Goal: Transaction & Acquisition: Subscribe to service/newsletter

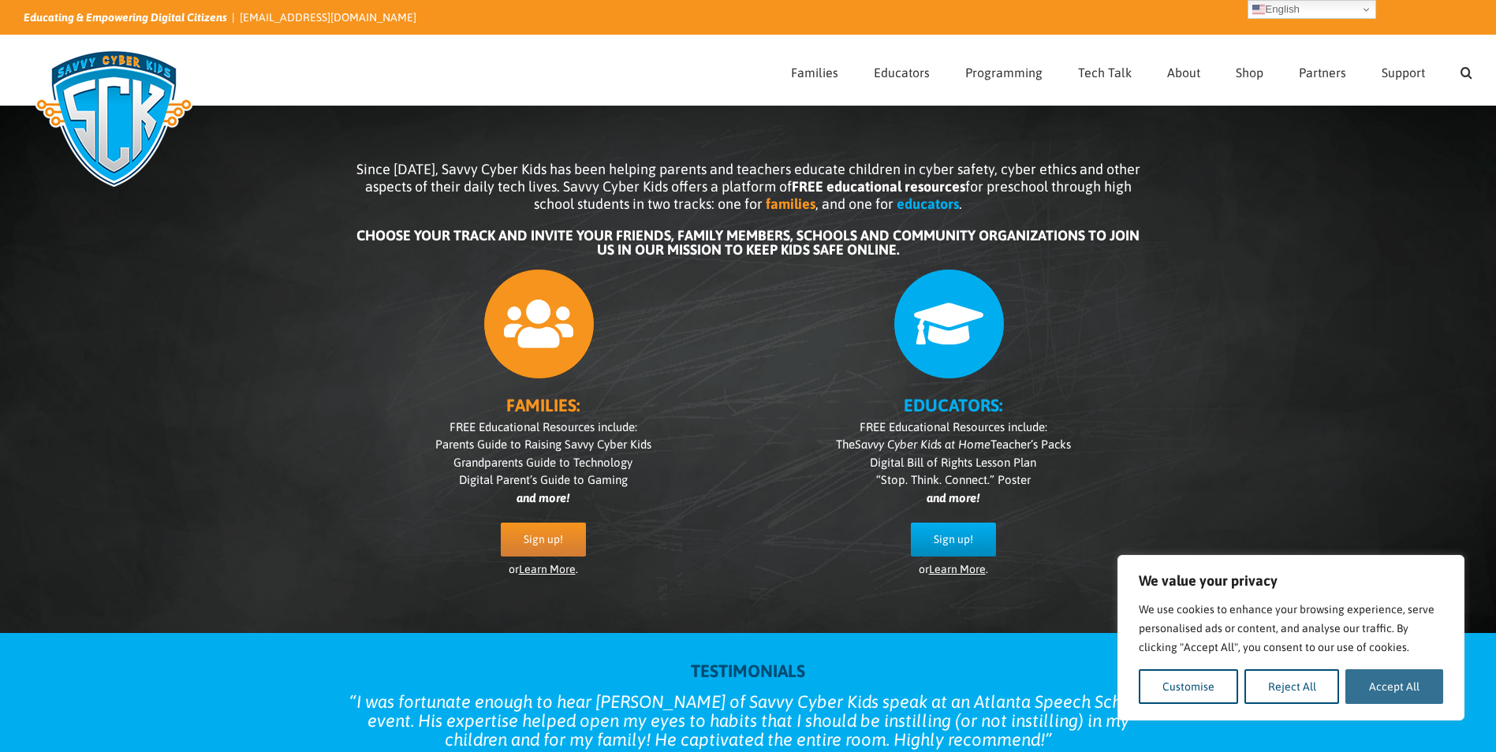
click at [1379, 688] on button "Accept All" at bounding box center [1394, 686] width 98 height 35
checkbox input "true"
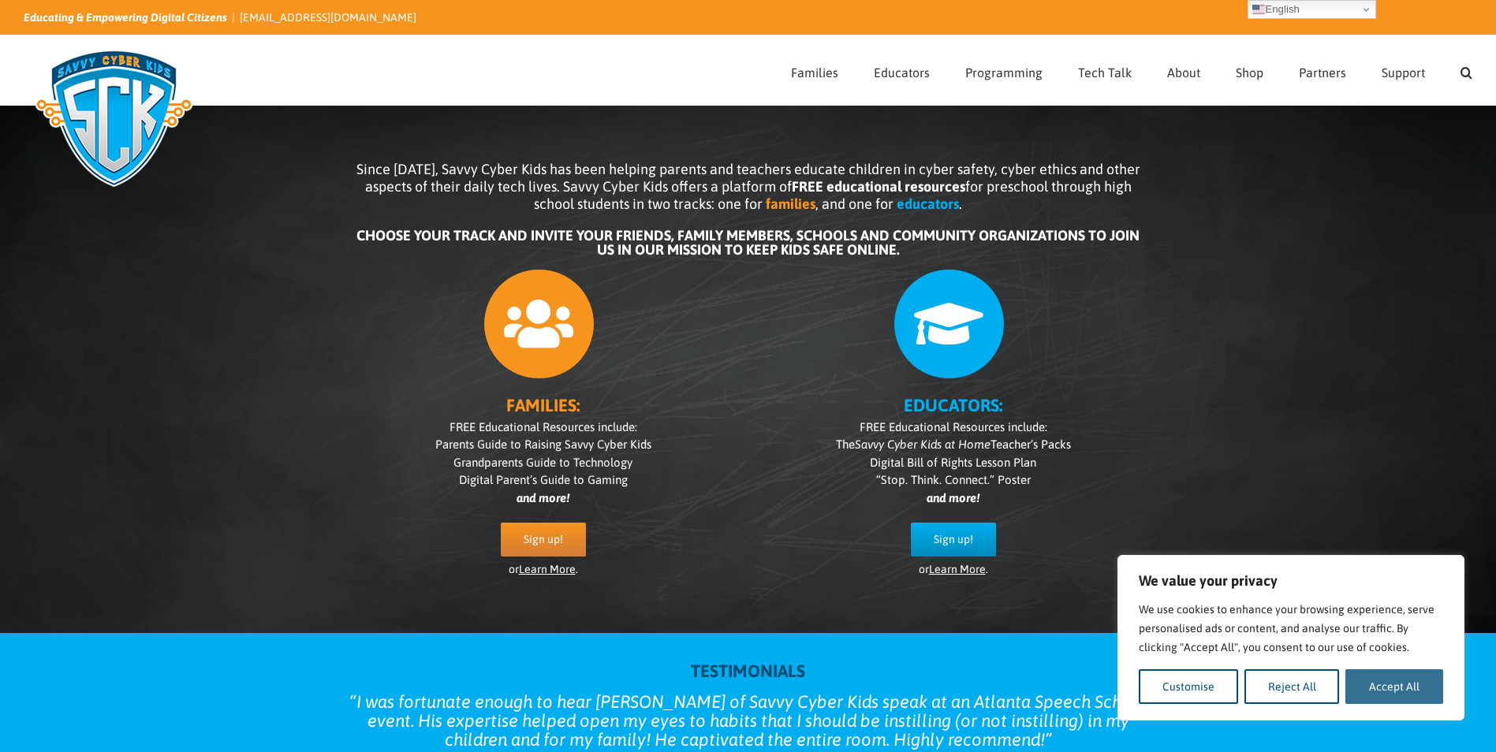
checkbox input "true"
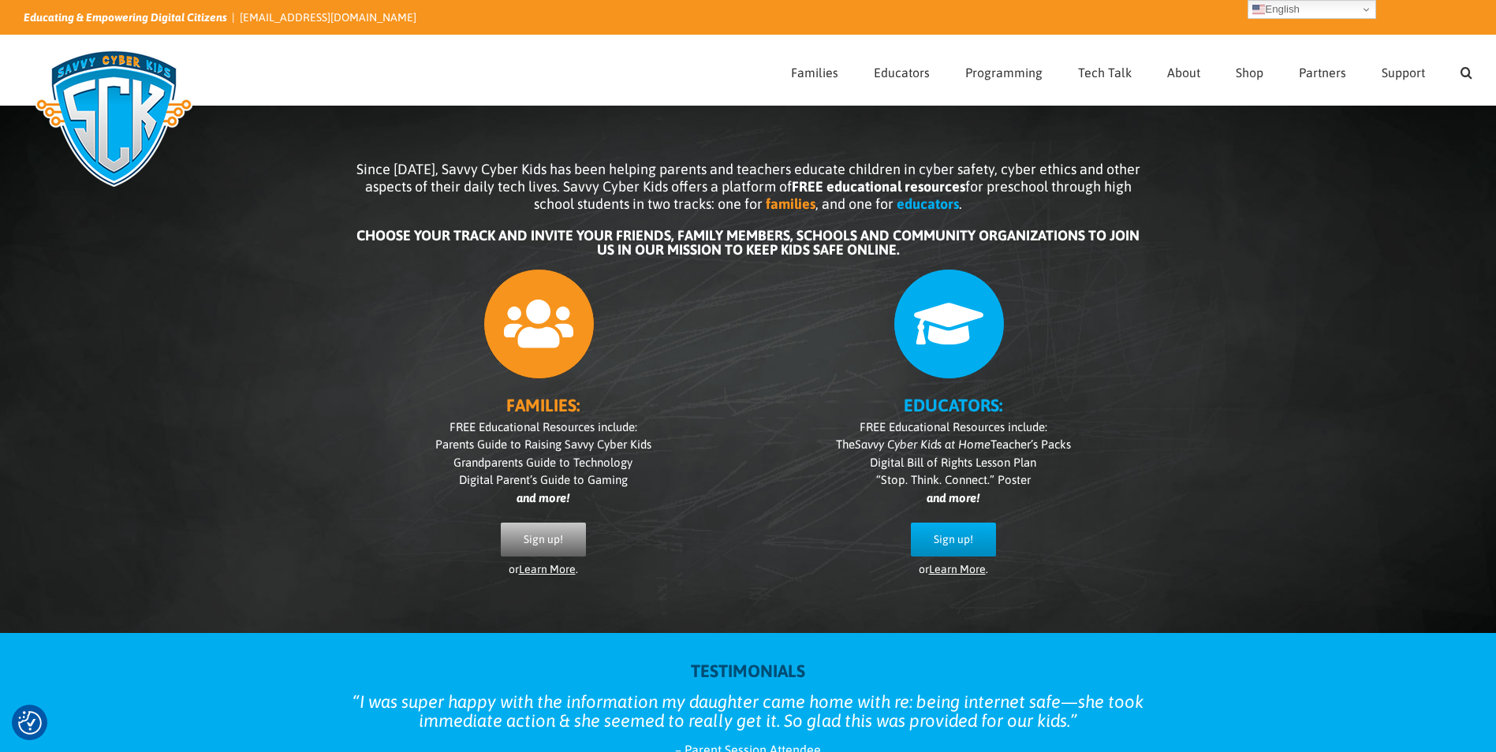
click at [534, 531] on link "Sign up!" at bounding box center [543, 540] width 85 height 34
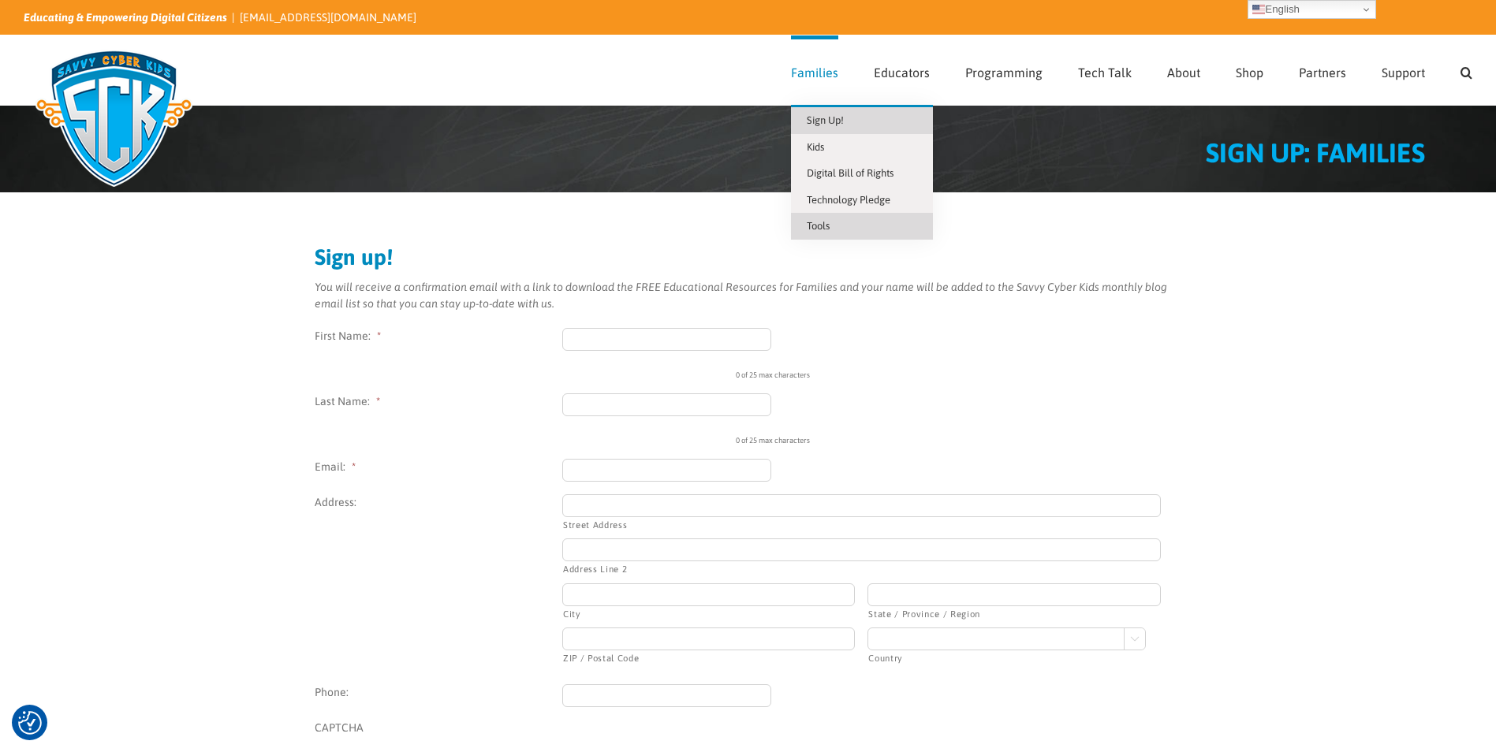
click at [845, 224] on link "Tools" at bounding box center [862, 226] width 142 height 27
